Goal: Task Accomplishment & Management: Manage account settings

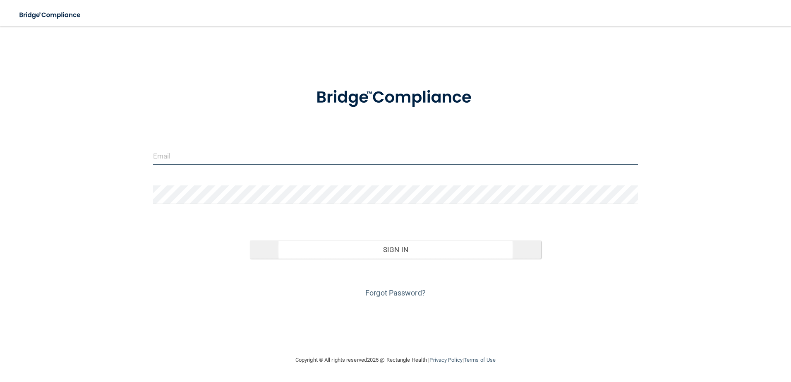
type input "[EMAIL_ADDRESS][DOMAIN_NAME]"
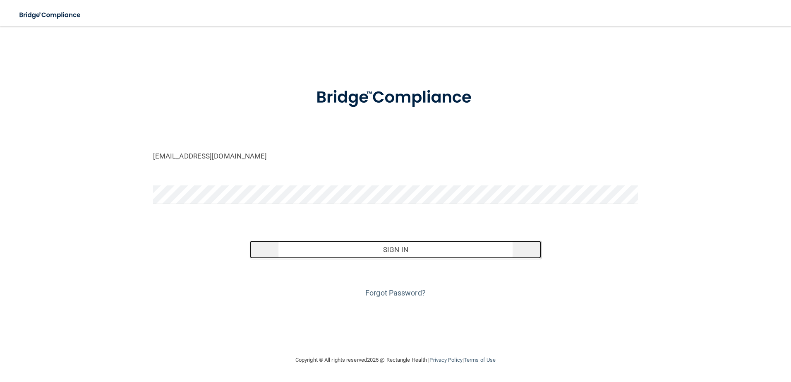
click at [396, 246] on button "Sign In" at bounding box center [395, 249] width 291 height 18
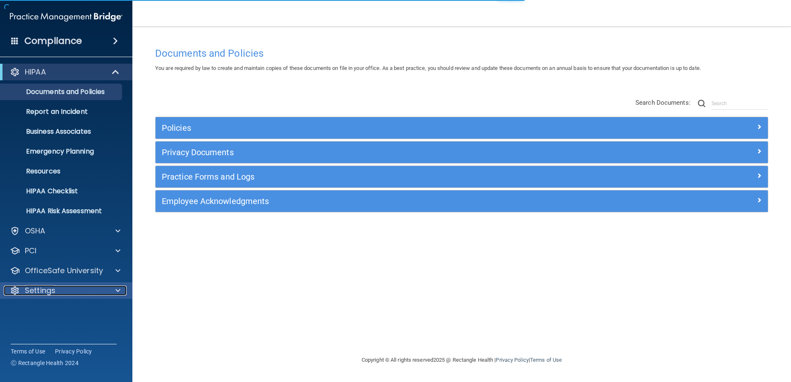
click at [115, 291] on div at bounding box center [116, 290] width 21 height 10
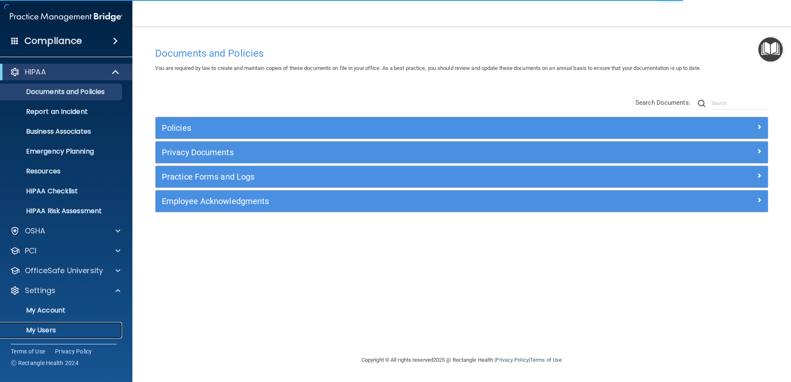
click at [50, 329] on p "My Users" at bounding box center [61, 330] width 113 height 8
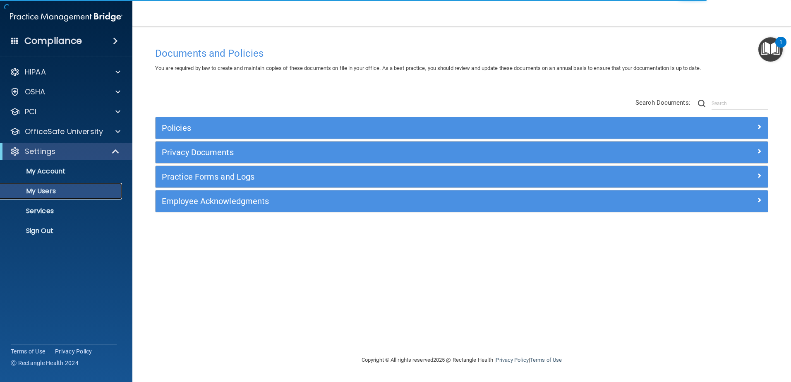
select select "20"
